Goal: Task Accomplishment & Management: Manage account settings

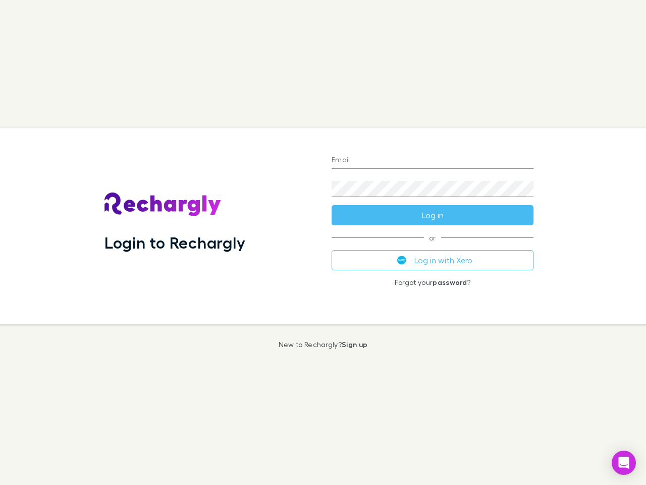
click at [323, 242] on div "Login to Rechargly" at bounding box center [209, 226] width 227 height 196
click at [433, 161] on input "Email" at bounding box center [433, 160] width 202 height 16
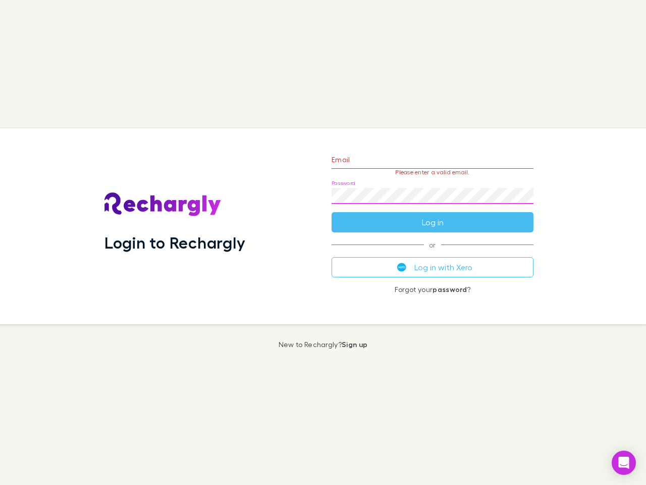
click at [433, 215] on form "Email Please enter a valid email. Password Log in" at bounding box center [433, 188] width 202 height 88
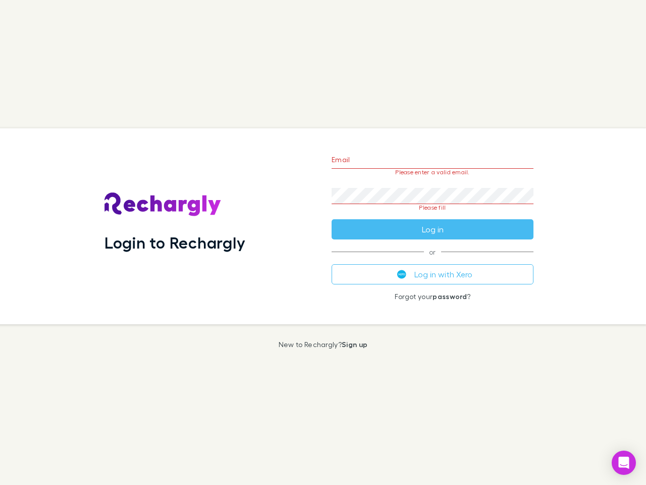
click at [433, 260] on div "Email Please enter a valid email. Password Please fill Log in or Log in with Xe…" at bounding box center [433, 226] width 218 height 196
click at [624, 462] on icon "Open Intercom Messenger" at bounding box center [624, 462] width 11 height 12
